Goal: Information Seeking & Learning: Learn about a topic

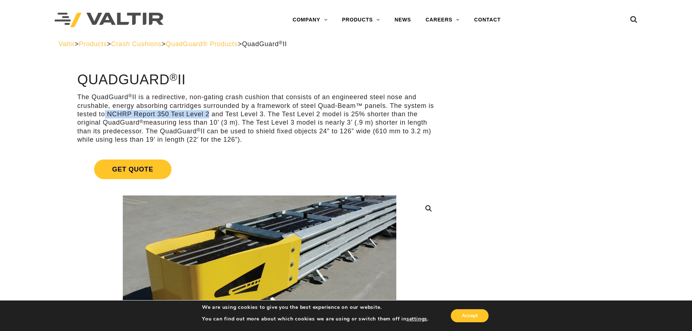
drag, startPoint x: 103, startPoint y: 112, endPoint x: 206, endPoint y: 118, distance: 103.1
click at [206, 118] on p "The QuadGuard ® II is a redirective, non-gating crash cushion that consists of …" at bounding box center [259, 118] width 365 height 51
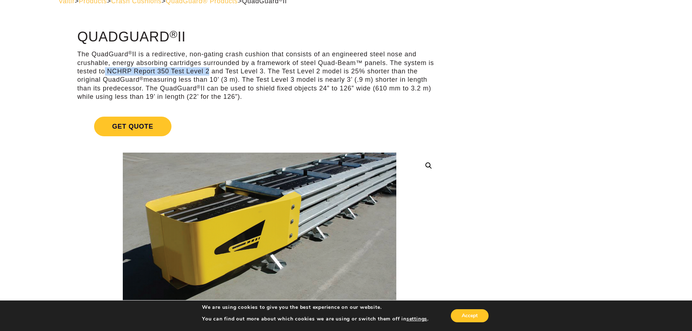
scroll to position [61, 0]
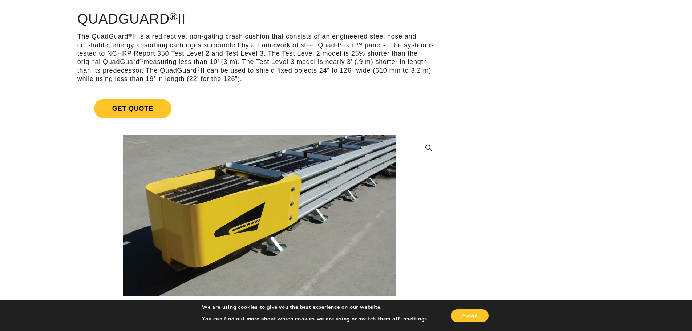
click at [303, 56] on p "The QuadGuard ® II is a redirective, non-gating crash cushion that consists of …" at bounding box center [259, 57] width 365 height 51
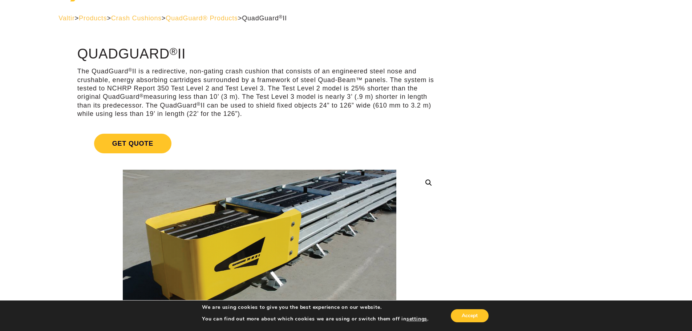
scroll to position [0, 0]
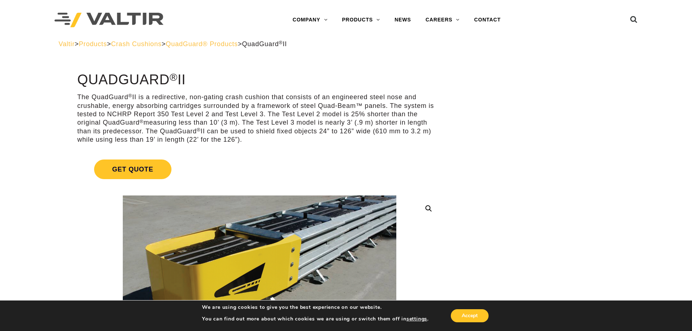
drag, startPoint x: 112, startPoint y: 115, endPoint x: 205, endPoint y: 112, distance: 93.1
click at [205, 112] on p "The QuadGuard ® II is a redirective, non-gating crash cushion that consists of …" at bounding box center [259, 118] width 365 height 51
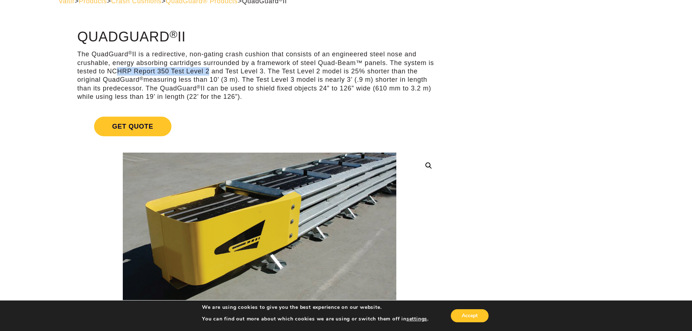
scroll to position [61, 0]
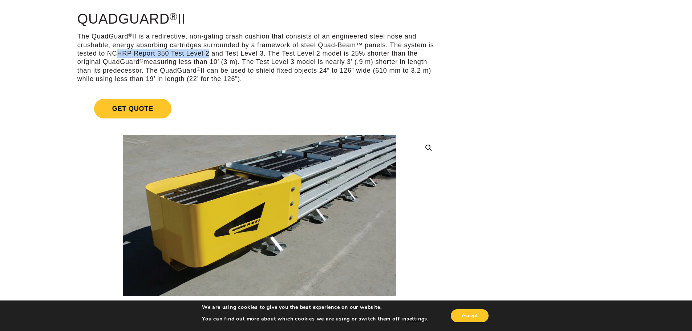
click at [181, 50] on p "The QuadGuard ® II is a redirective, non-gating crash cushion that consists of …" at bounding box center [259, 57] width 365 height 51
click at [183, 55] on p "The QuadGuard ® II is a redirective, non-gating crash cushion that consists of …" at bounding box center [259, 57] width 365 height 51
drag, startPoint x: 173, startPoint y: 53, endPoint x: 196, endPoint y: 53, distance: 23.3
click at [196, 53] on p "The QuadGuard ® II is a redirective, non-gating crash cushion that consists of …" at bounding box center [259, 57] width 365 height 51
click at [190, 56] on p "The QuadGuard ® II is a redirective, non-gating crash cushion that consists of …" at bounding box center [259, 57] width 365 height 51
